Goal: Transaction & Acquisition: Purchase product/service

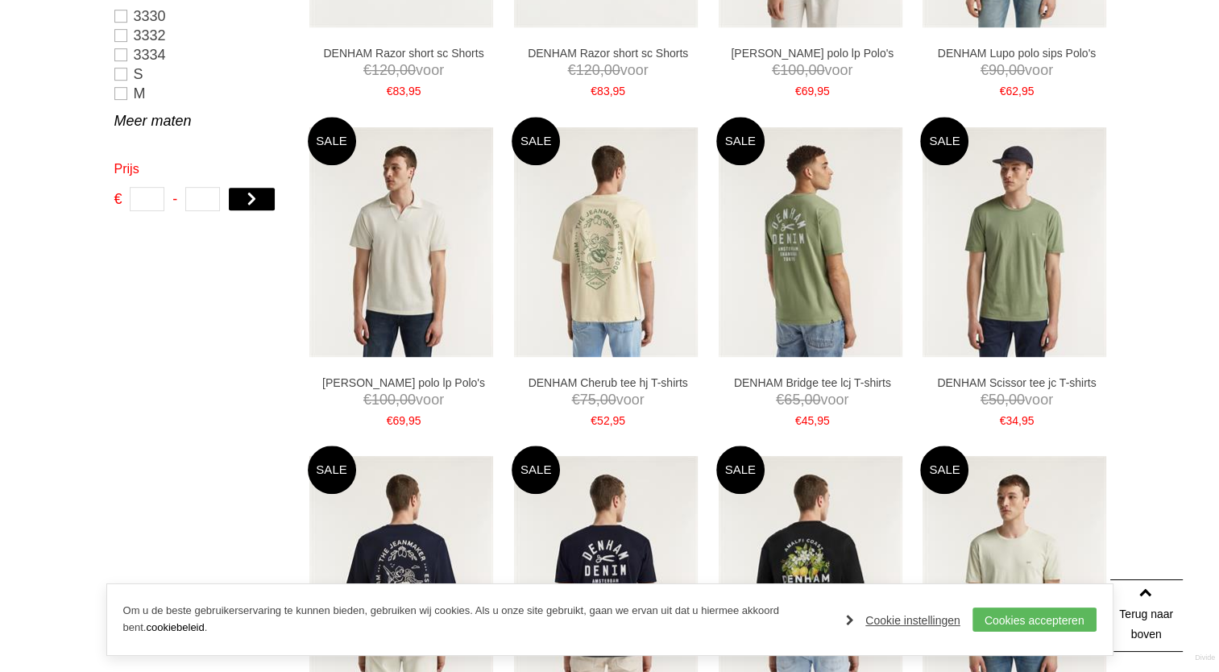
scroll to position [850, 0]
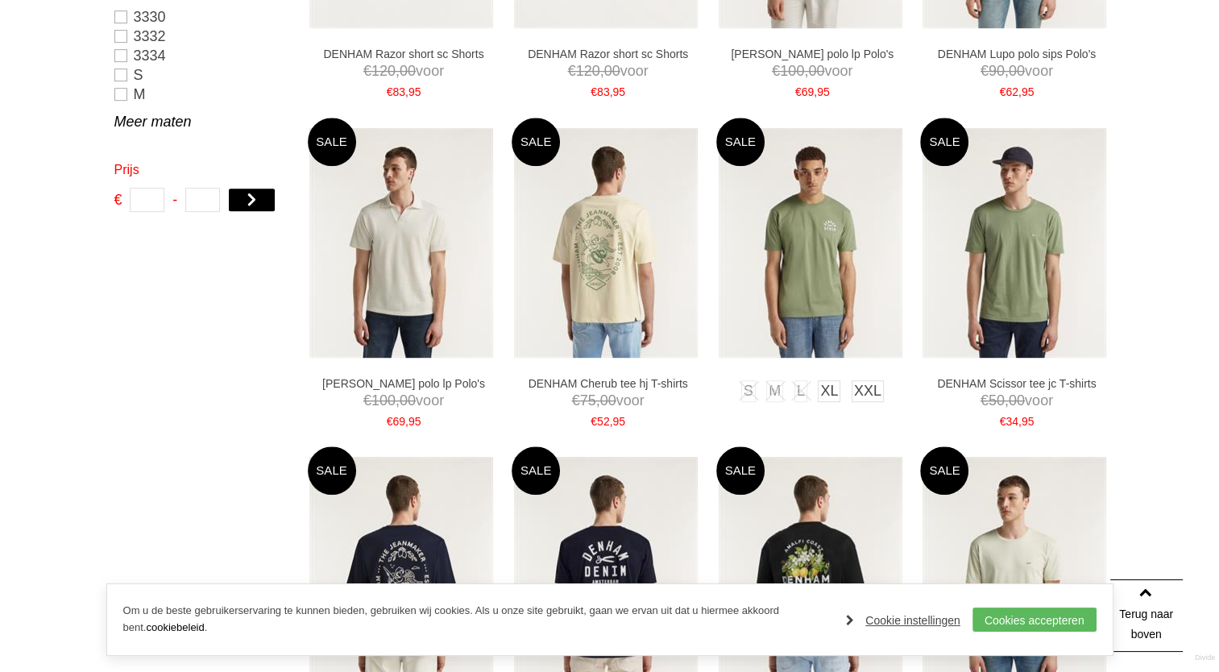
click at [812, 230] on img at bounding box center [811, 243] width 184 height 230
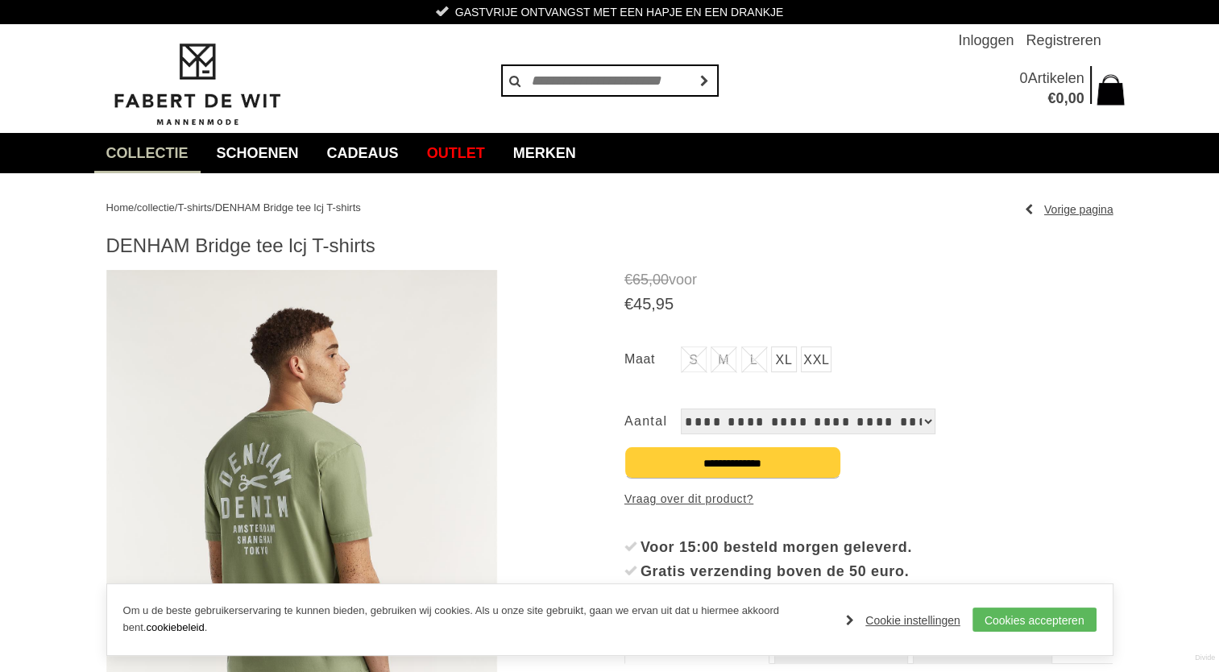
click at [1101, 441] on div "€ 65 , 00 voor € 45 , 95 S M [GEOGRAPHIC_DATA]" at bounding box center [868, 513] width 489 height 487
click at [902, 422] on select "**********" at bounding box center [808, 422] width 255 height 26
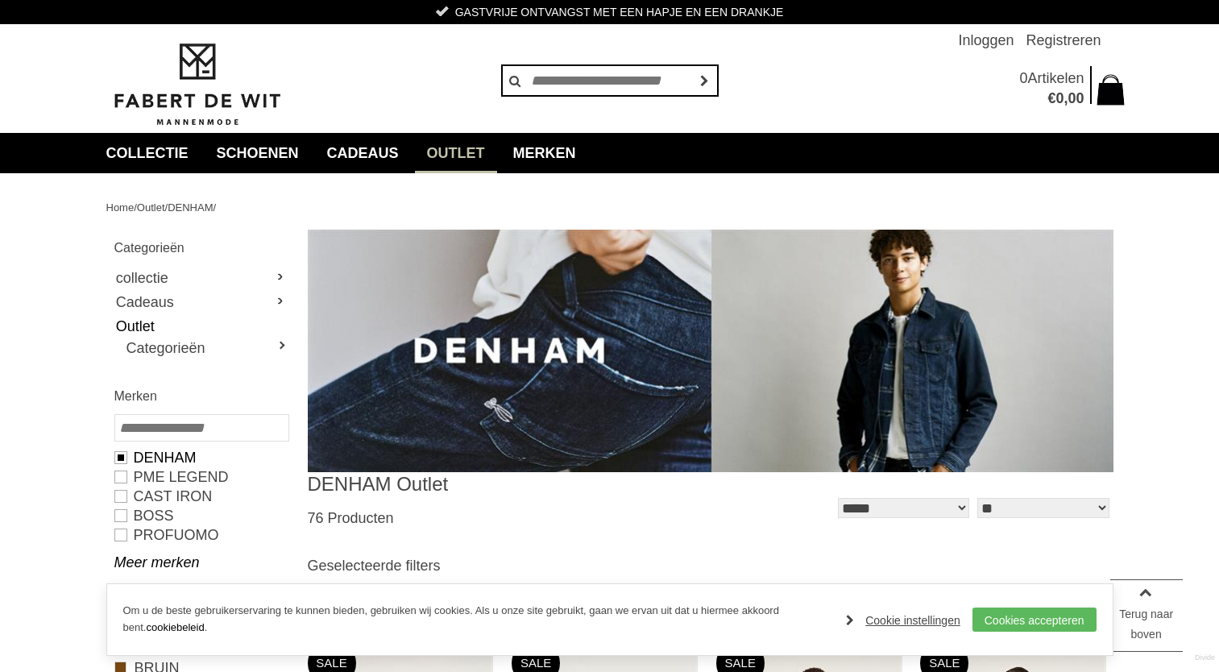
scroll to position [850, 0]
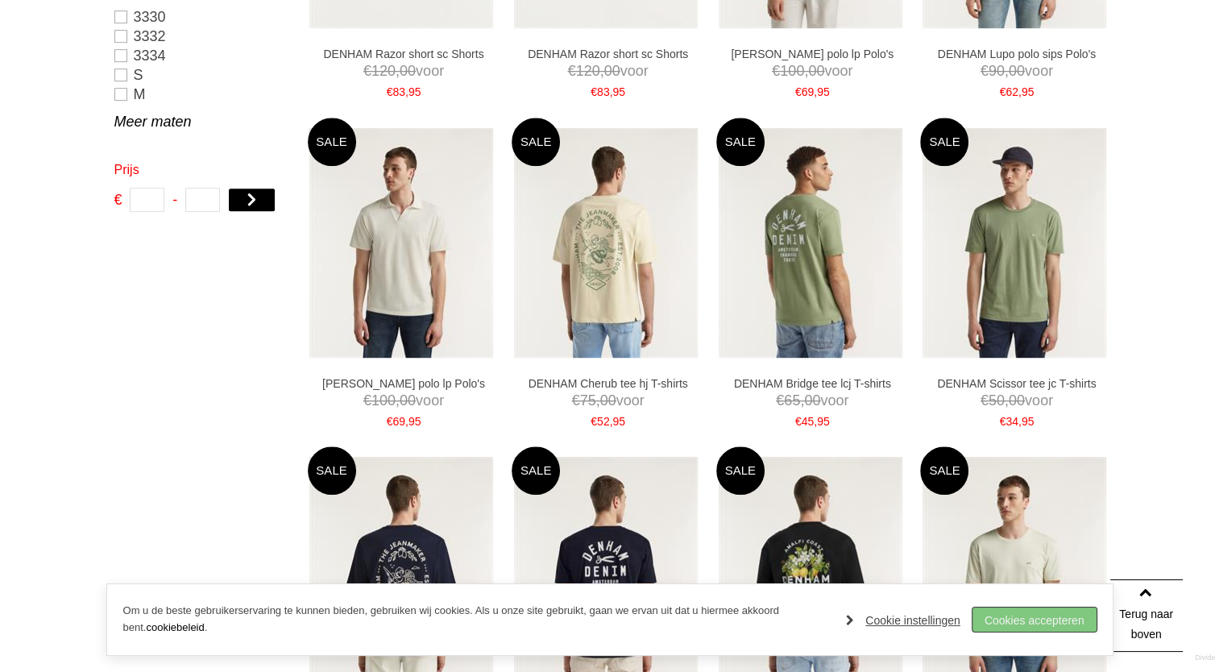
click at [1052, 620] on link "Cookies accepteren" at bounding box center [1035, 620] width 124 height 24
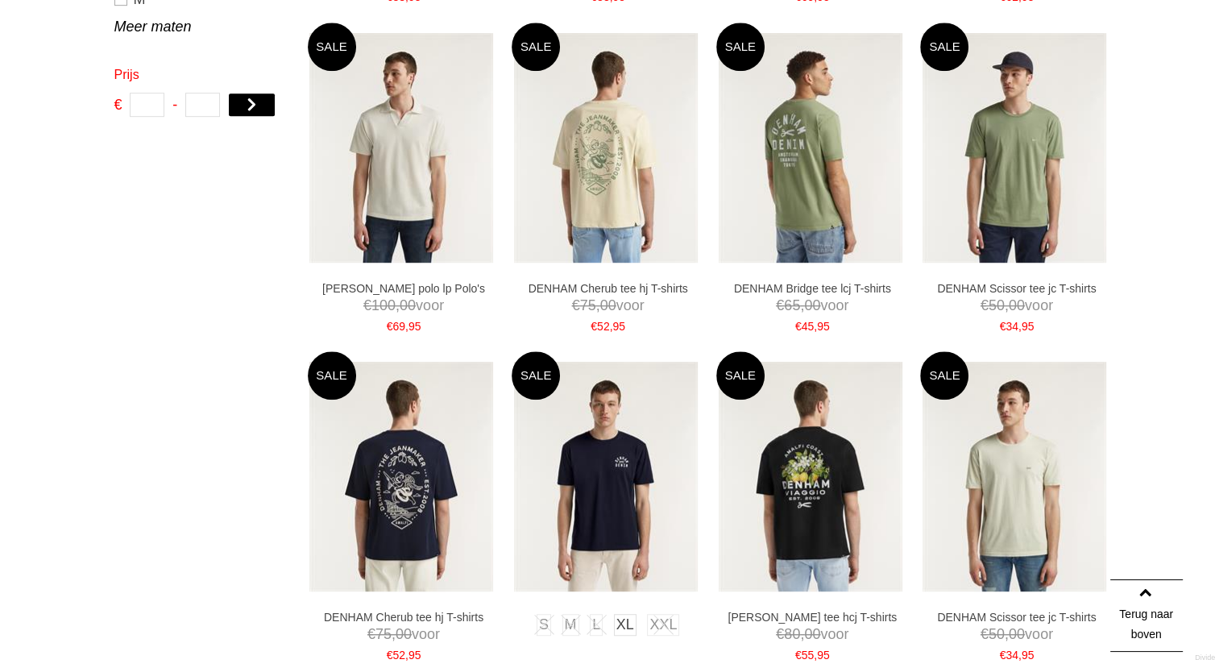
scroll to position [949, 0]
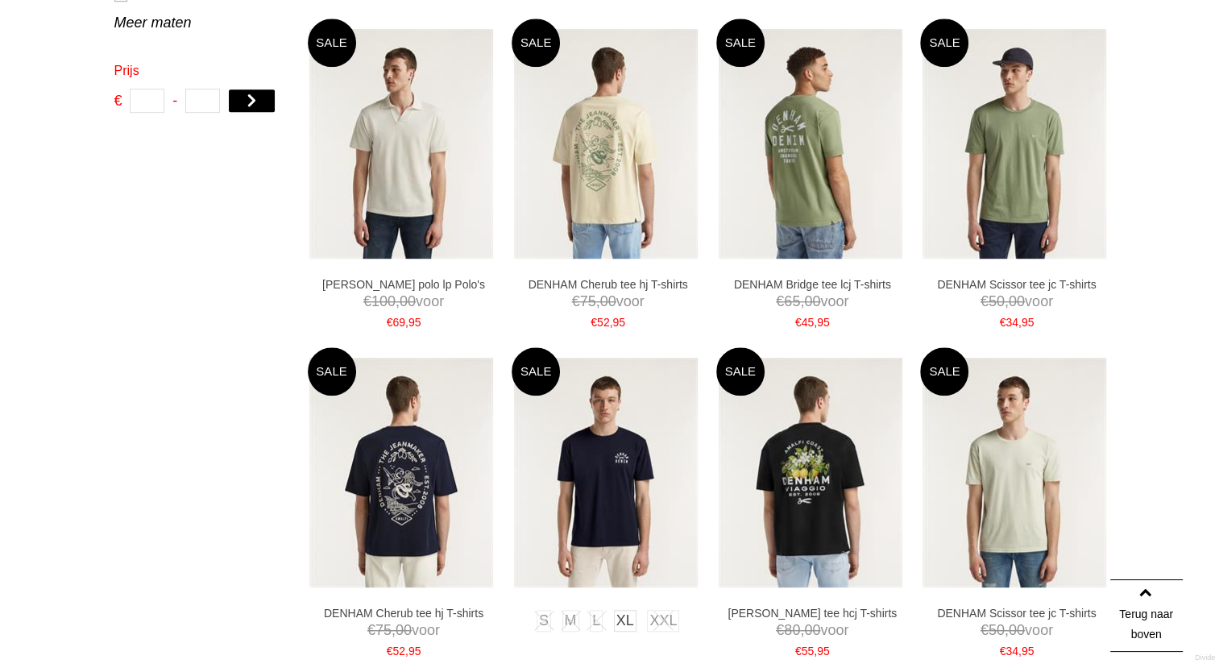
click at [612, 473] on img at bounding box center [606, 473] width 184 height 230
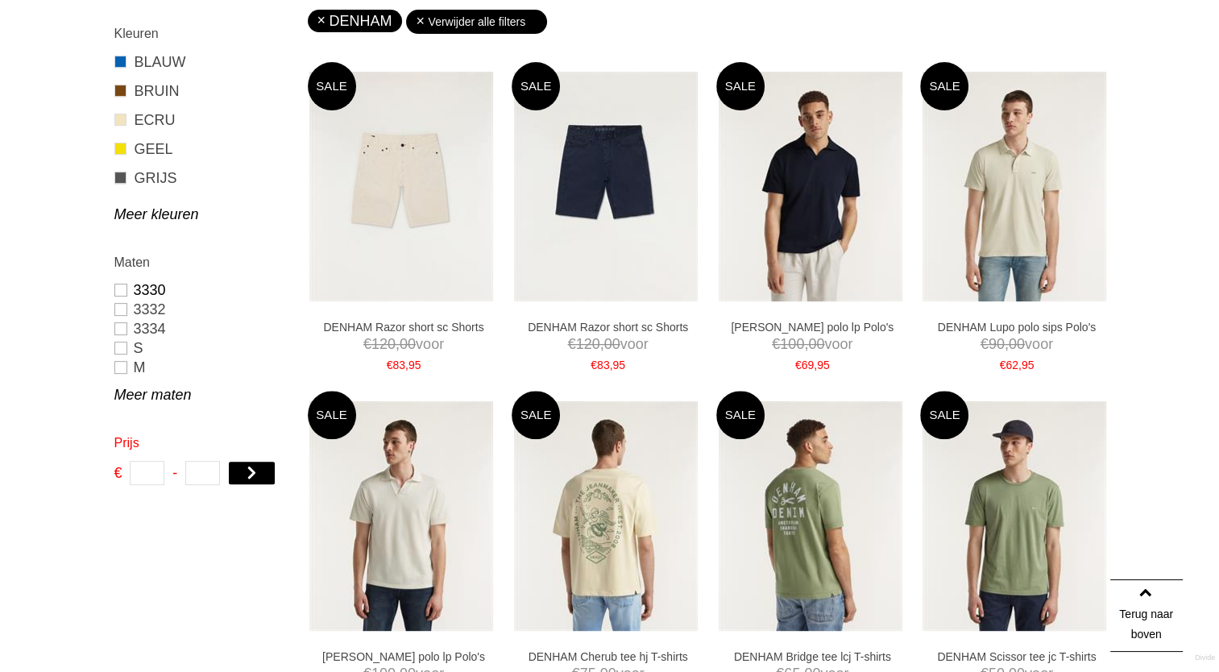
scroll to position [589, 0]
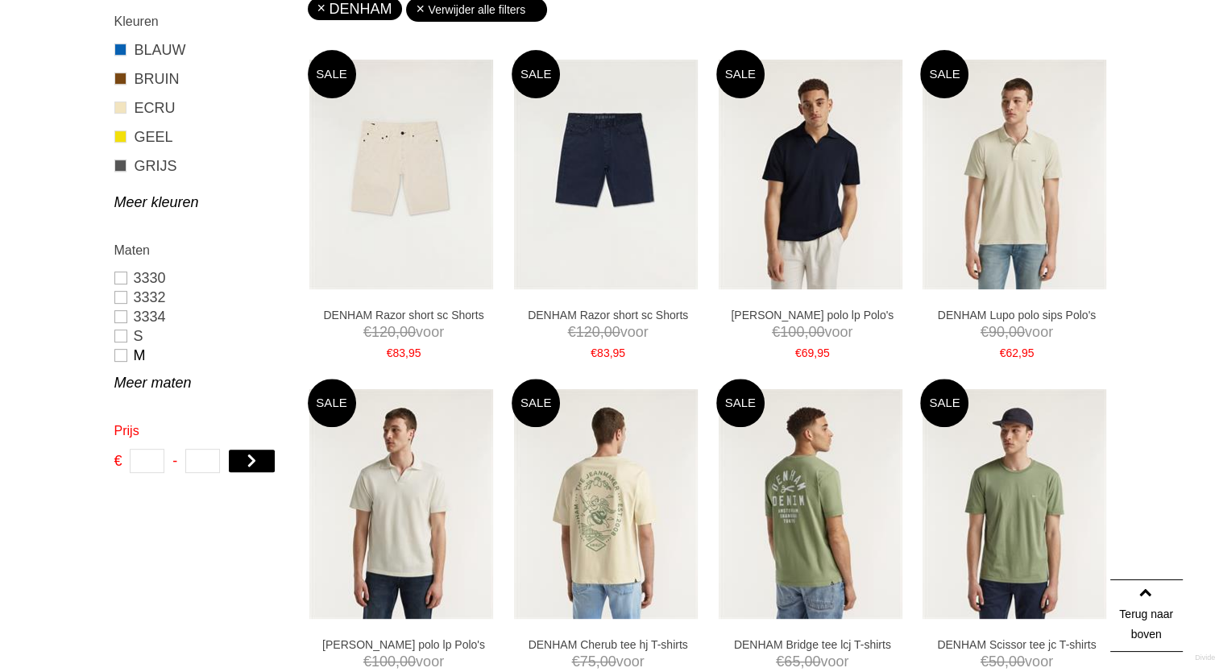
click at [122, 354] on link "M" at bounding box center [200, 355] width 173 height 19
type input "**"
type input "***"
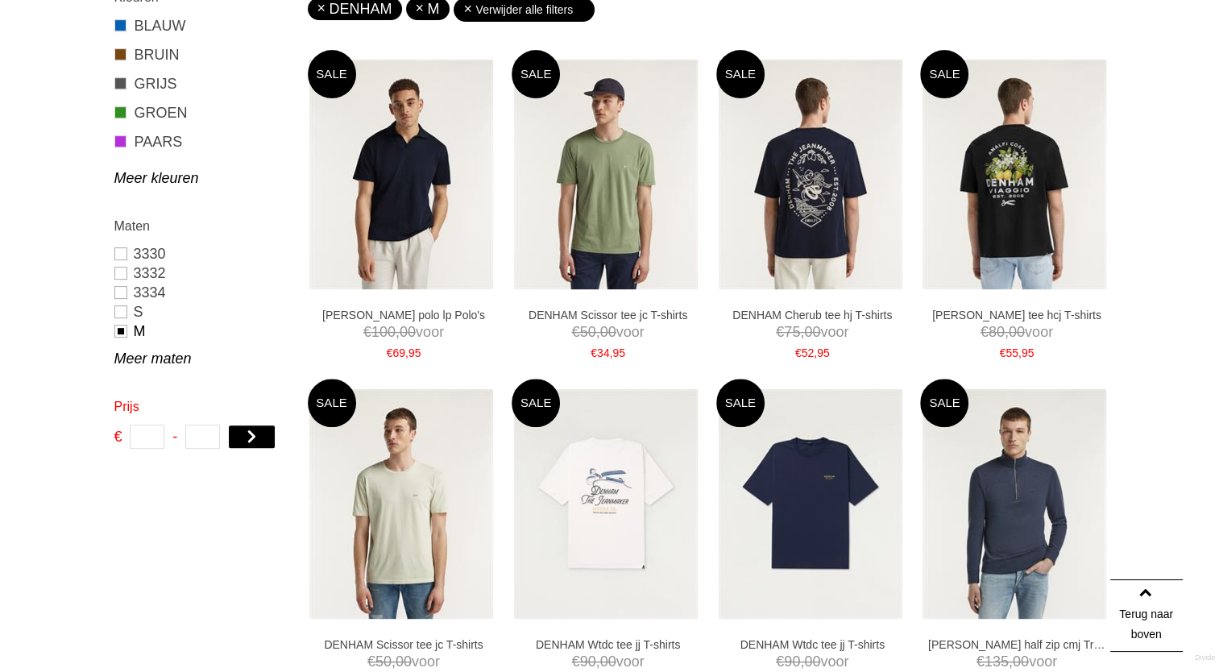
scroll to position [565, 0]
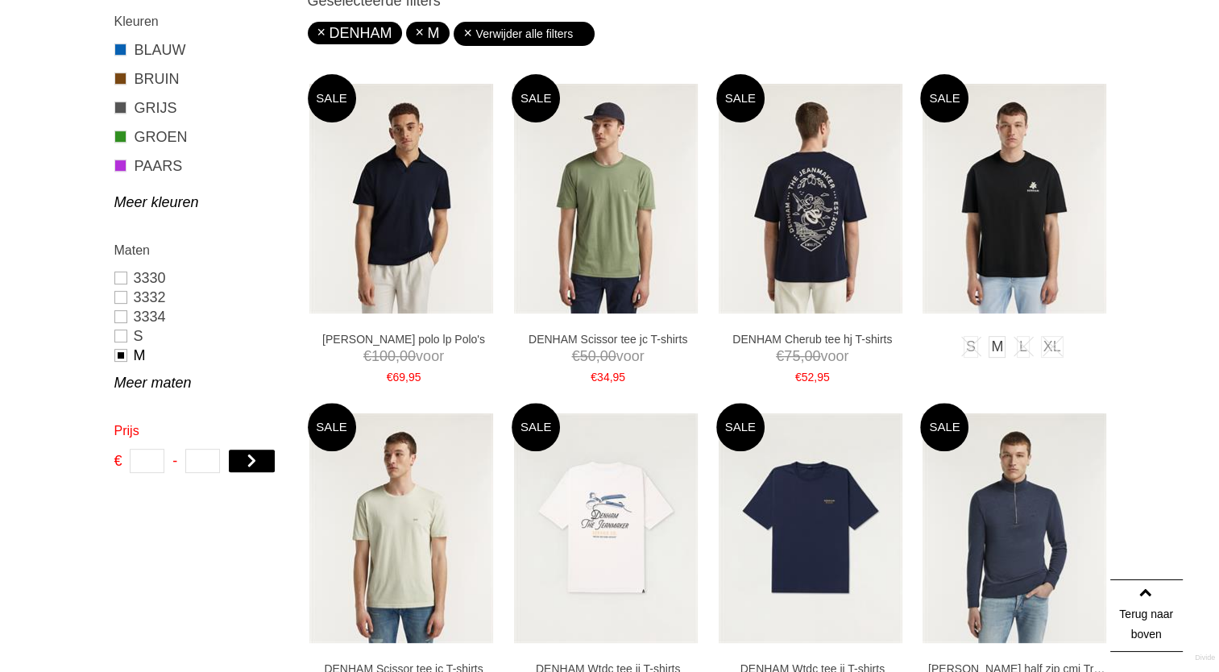
click at [1001, 198] on img at bounding box center [1015, 199] width 184 height 230
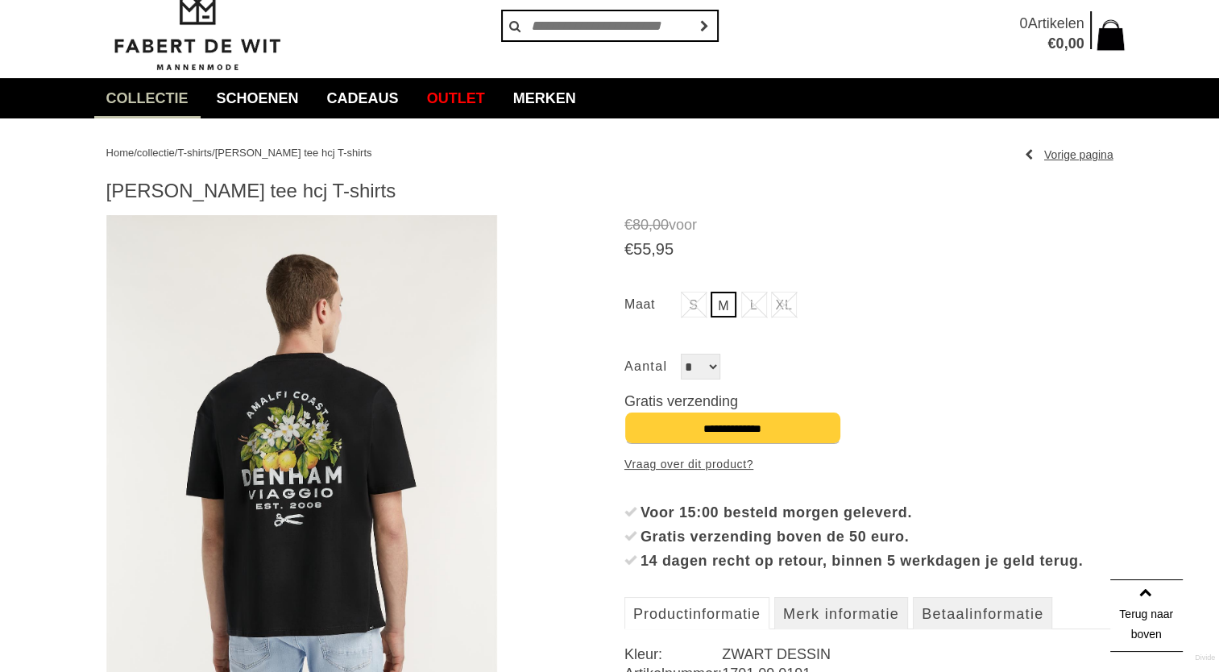
scroll to position [23, 0]
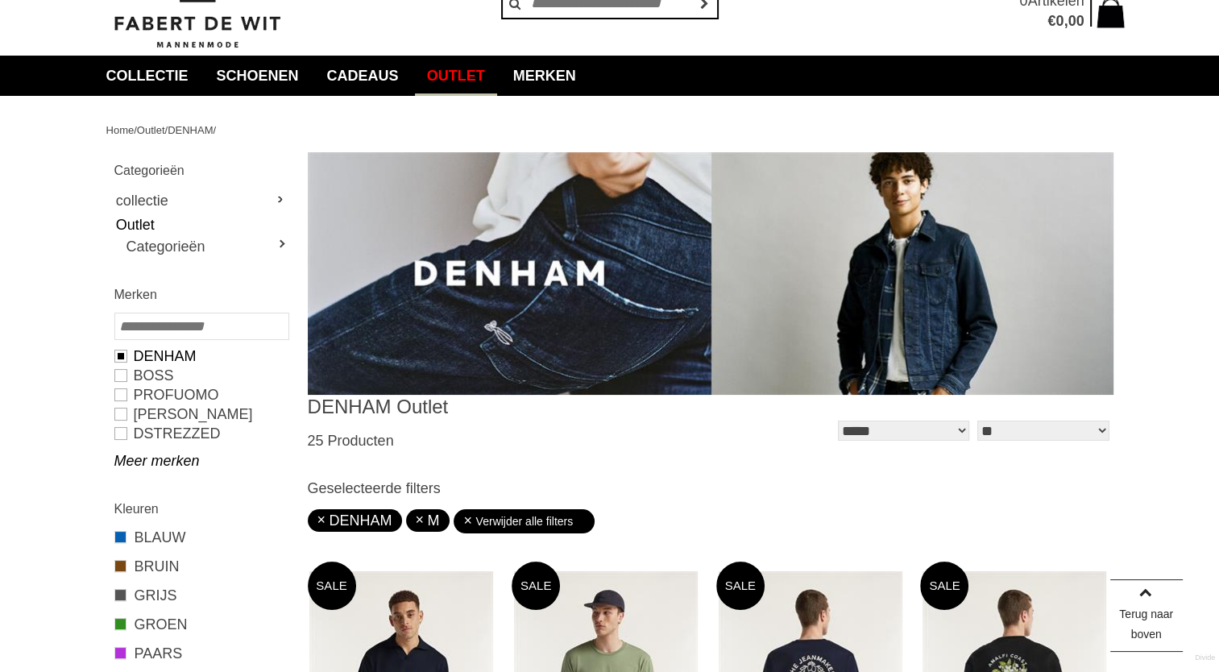
scroll to position [52, 0]
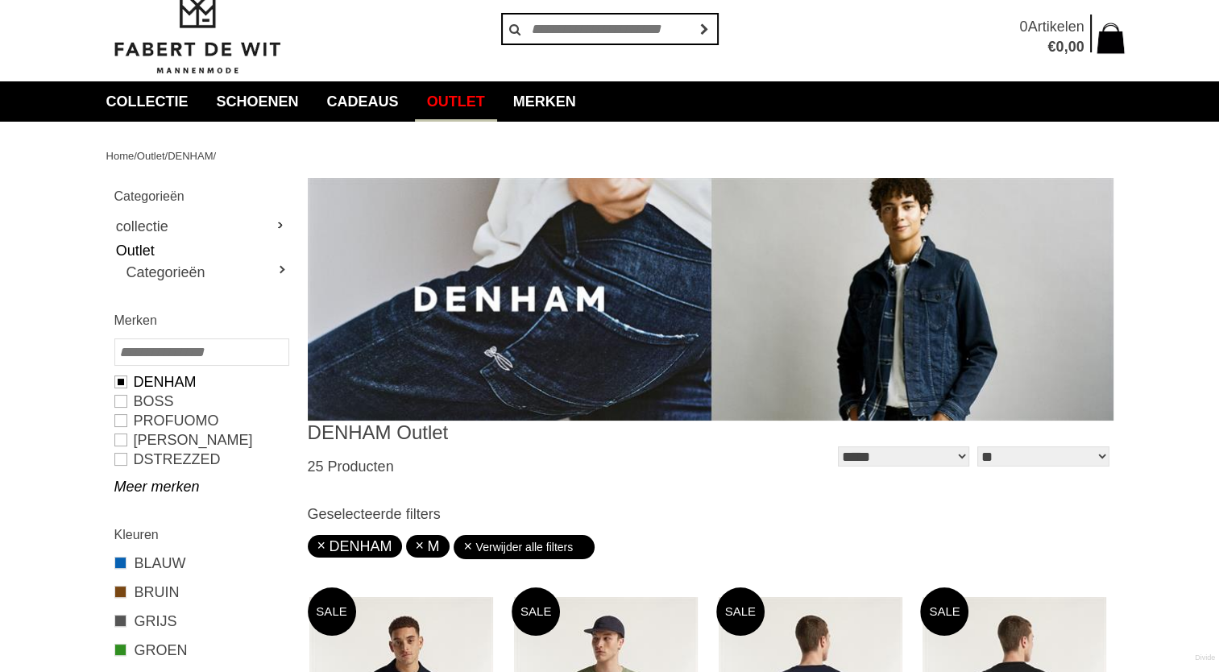
drag, startPoint x: 131, startPoint y: 483, endPoint x: 119, endPoint y: 495, distance: 16.5
click at [119, 495] on div "Merken [GEOGRAPHIC_DATA] BOSS PROFUOMO [PERSON_NAME] Dstrezzed PEUTEREY Saint S…" at bounding box center [200, 403] width 189 height 202
click at [126, 488] on link "Meer merken" at bounding box center [200, 486] width 173 height 19
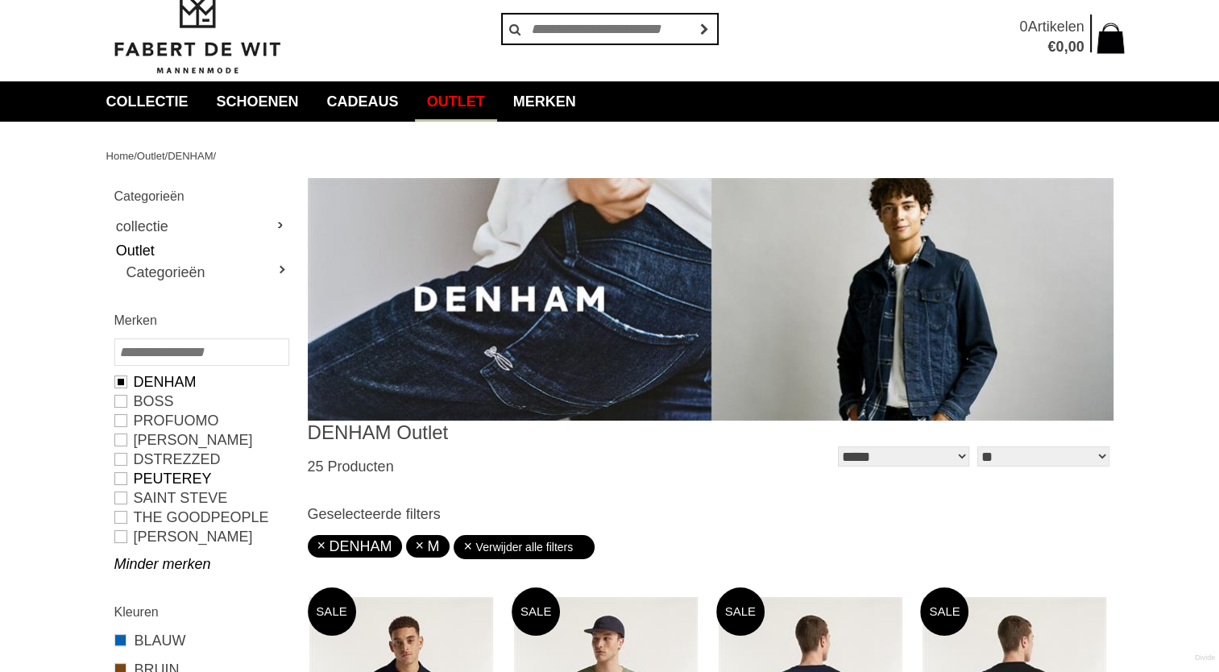
click at [118, 478] on link "PEUTEREY" at bounding box center [200, 478] width 173 height 19
type input "***"
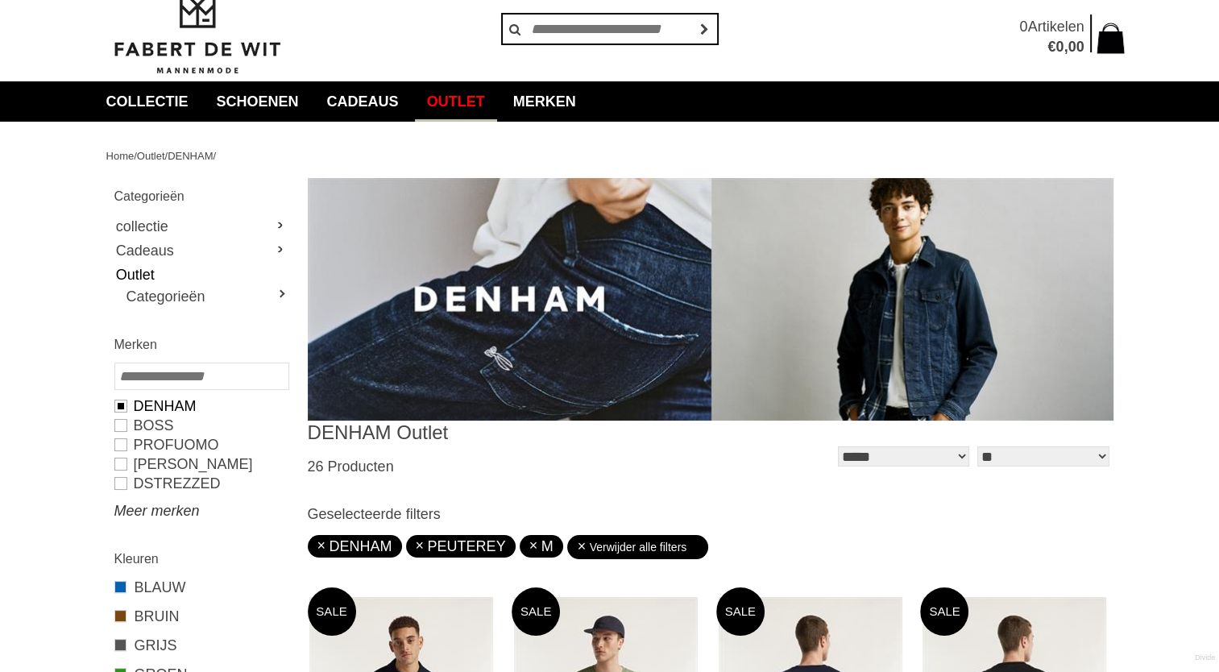
click at [131, 517] on link "Meer merken" at bounding box center [200, 510] width 173 height 19
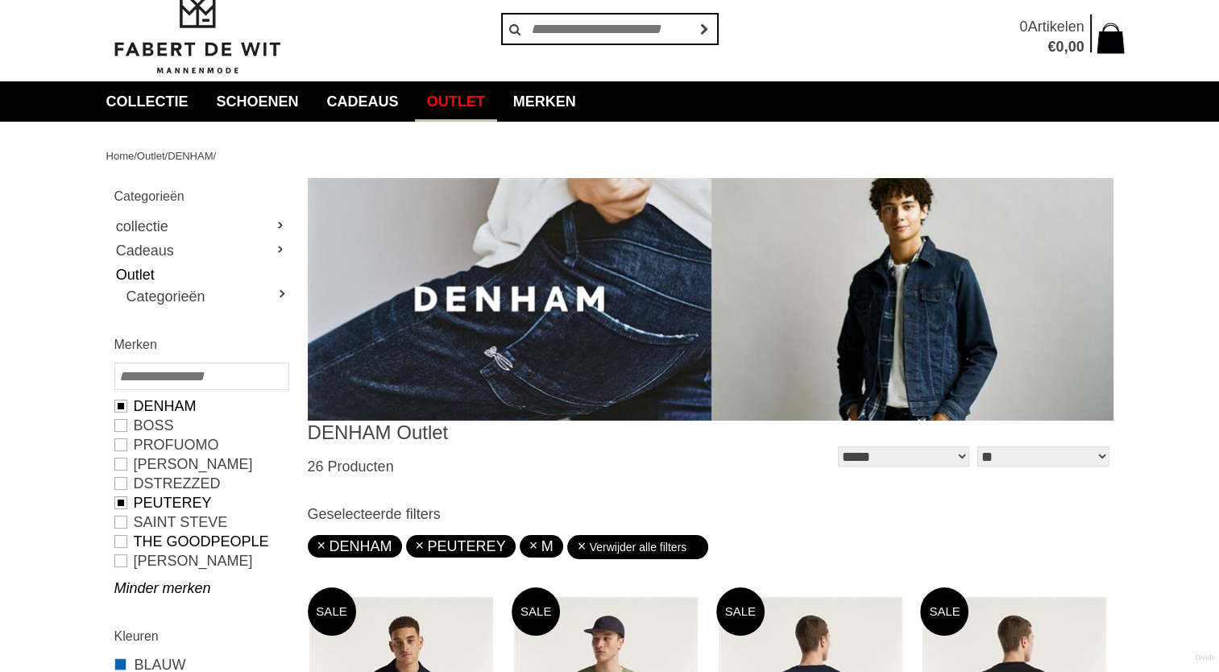
click at [139, 544] on link "The Goodpeople" at bounding box center [200, 541] width 173 height 19
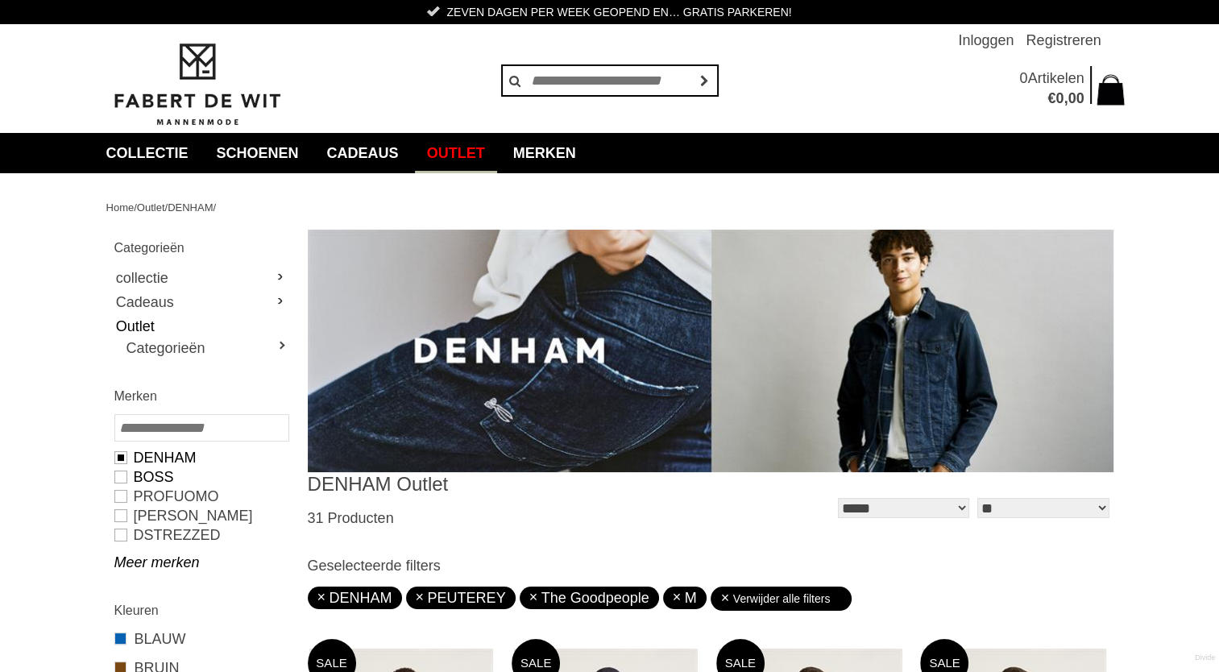
drag, startPoint x: 156, startPoint y: 481, endPoint x: 127, endPoint y: 476, distance: 29.4
click at [127, 476] on link "BOSS" at bounding box center [200, 476] width 173 height 19
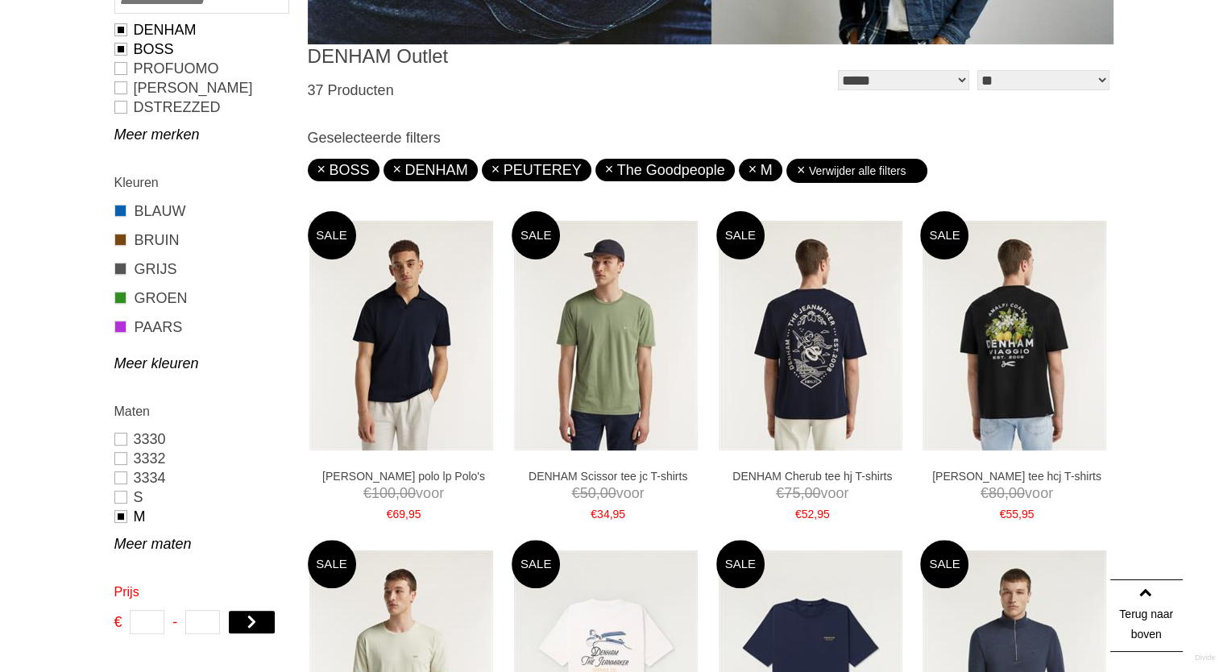
scroll to position [429, 0]
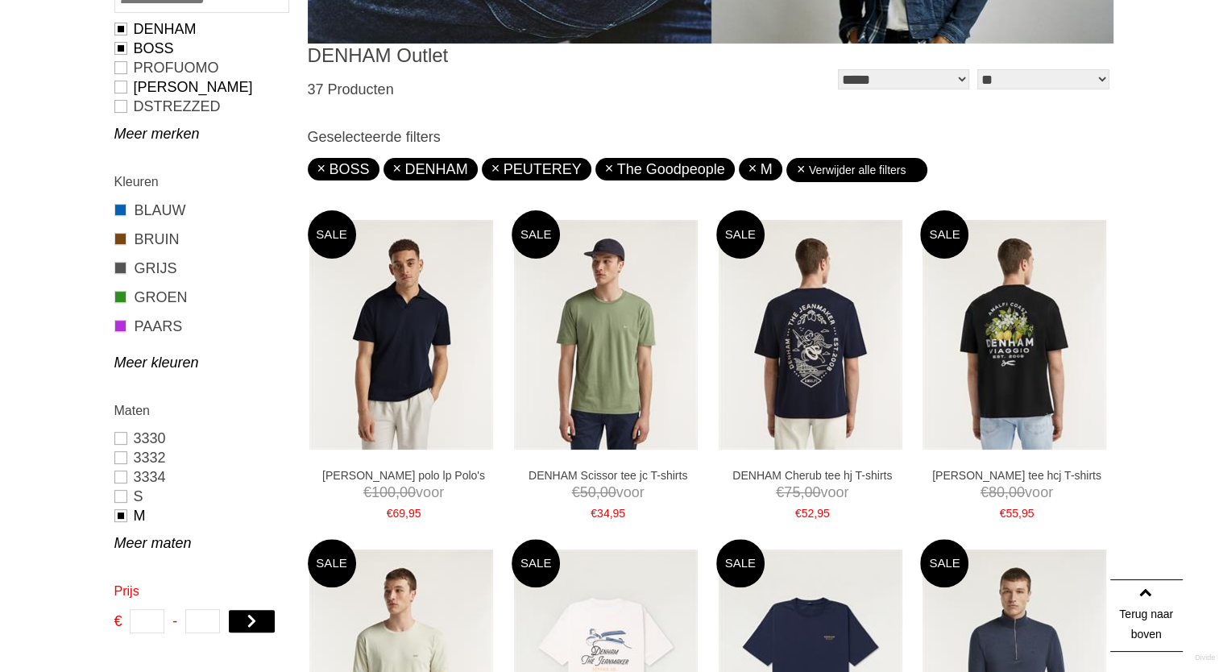
click at [119, 85] on link "[PERSON_NAME]" at bounding box center [200, 86] width 173 height 19
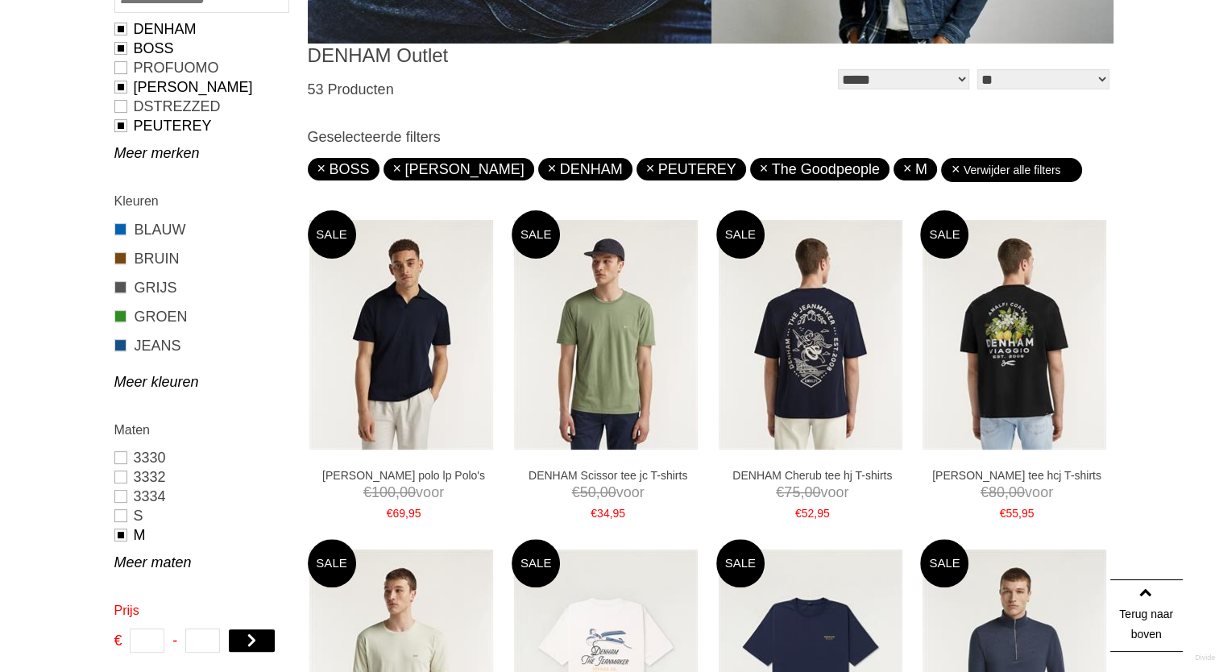
click at [119, 85] on link "[PERSON_NAME]" at bounding box center [200, 86] width 173 height 19
